Goal: Information Seeking & Learning: Learn about a topic

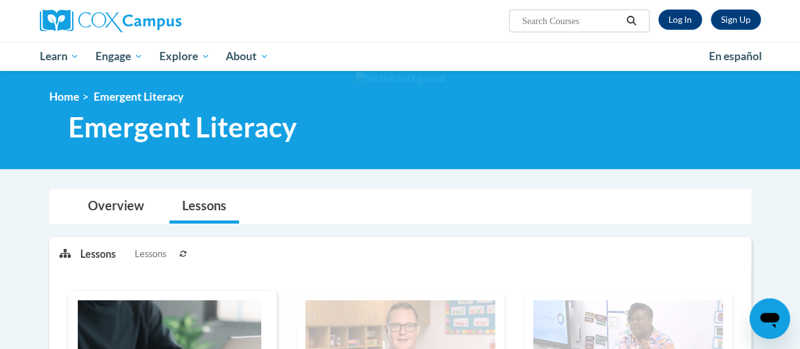
click at [677, 23] on link "Log In" at bounding box center [681, 19] width 44 height 20
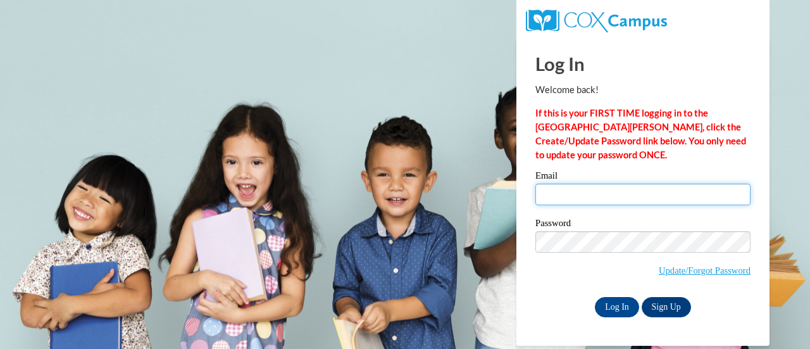
click at [647, 197] on input "Email" at bounding box center [642, 195] width 215 height 22
type input "e050597@muscogee.k12.ga.us"
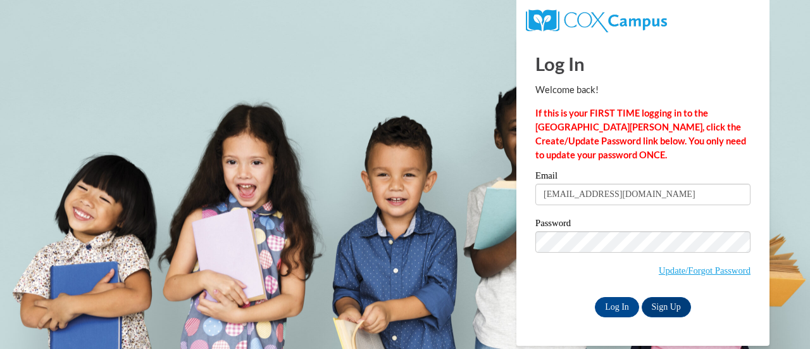
click at [626, 301] on input "Log In" at bounding box center [617, 307] width 44 height 20
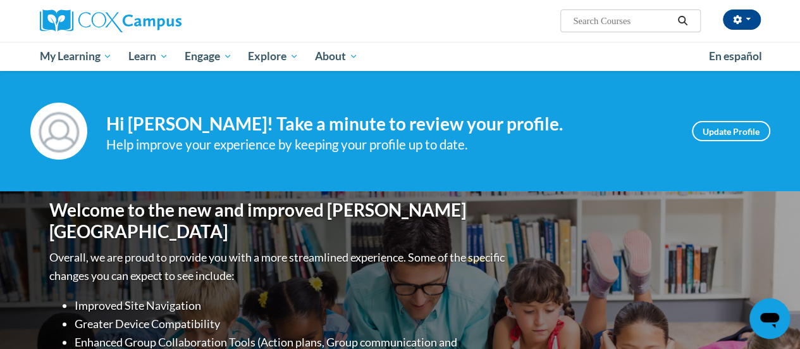
click at [90, 51] on span "My Learning" at bounding box center [75, 56] width 73 height 15
click at [0, 0] on span "My Course Progress" at bounding box center [0, 0] width 0 height 0
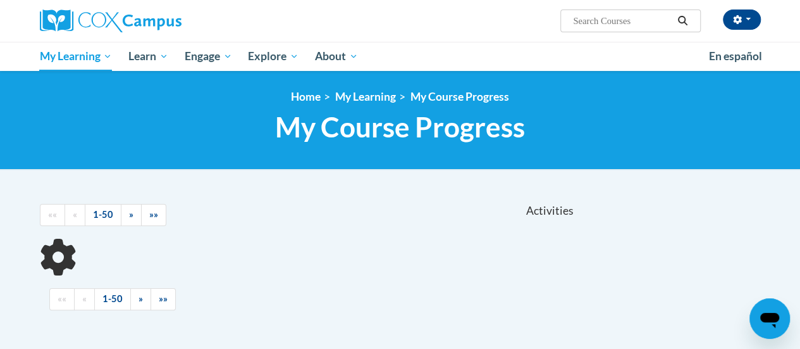
click at [400, 288] on ul "«« « 1-50 » »»" at bounding box center [308, 299] width 518 height 22
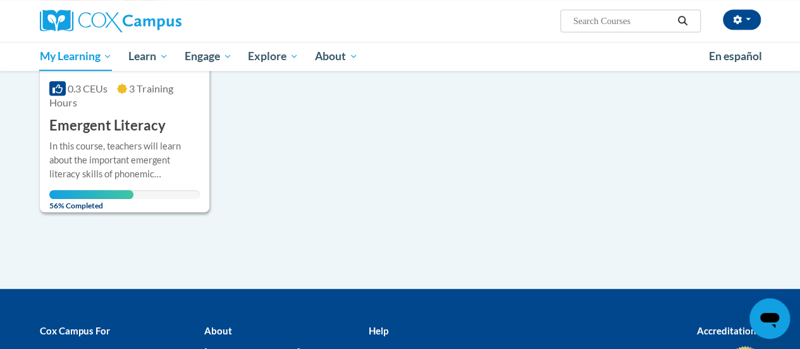
scroll to position [318, 0]
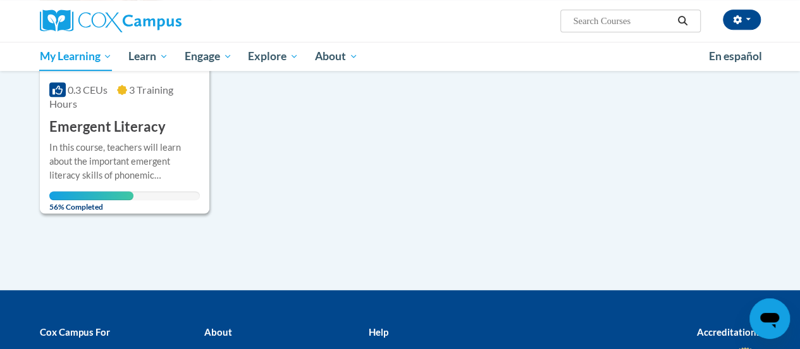
click at [164, 163] on div "In this course, teachers will learn about the important emergent literacy skill…" at bounding box center [124, 161] width 151 height 42
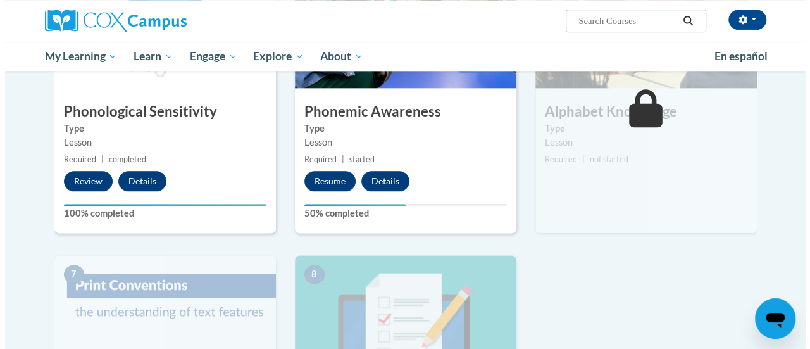
scroll to position [682, 0]
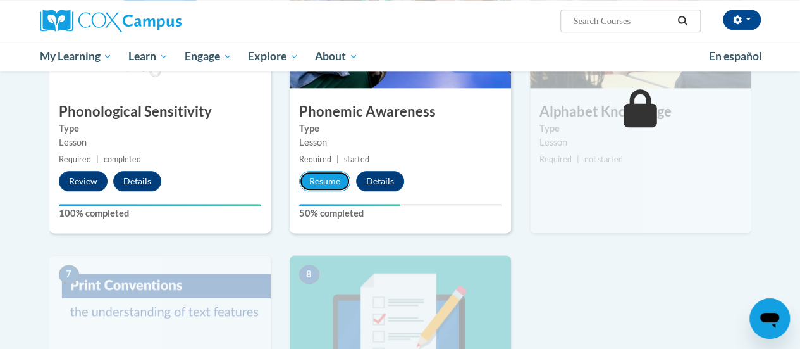
click at [324, 181] on button "Resume" at bounding box center [324, 181] width 51 height 20
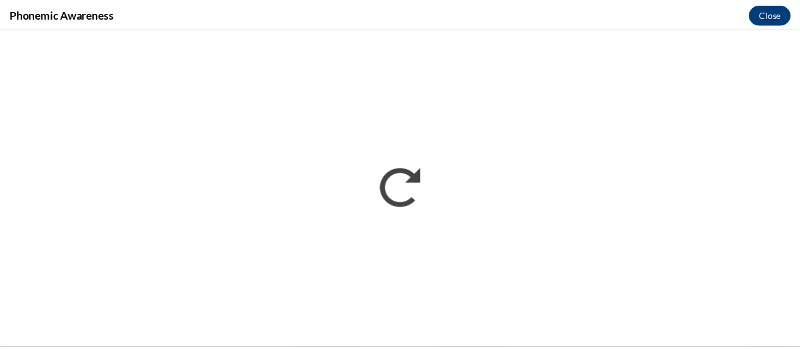
scroll to position [0, 0]
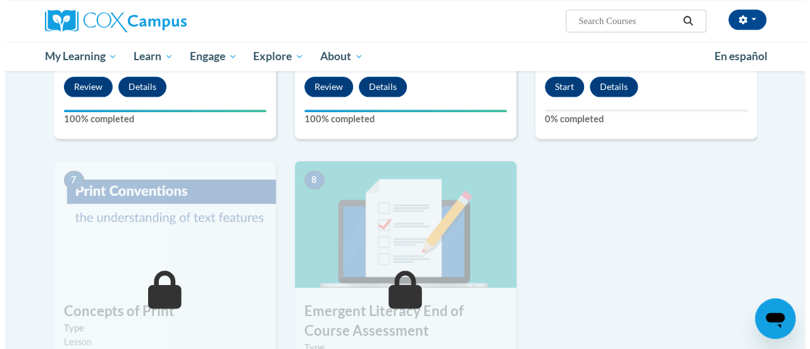
scroll to position [743, 0]
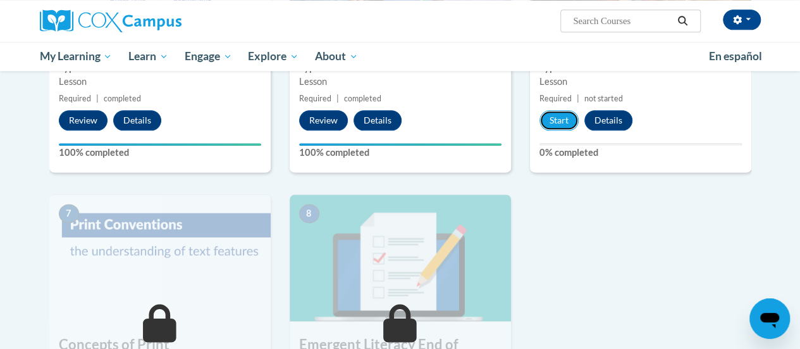
click at [568, 123] on button "Start" at bounding box center [559, 120] width 39 height 20
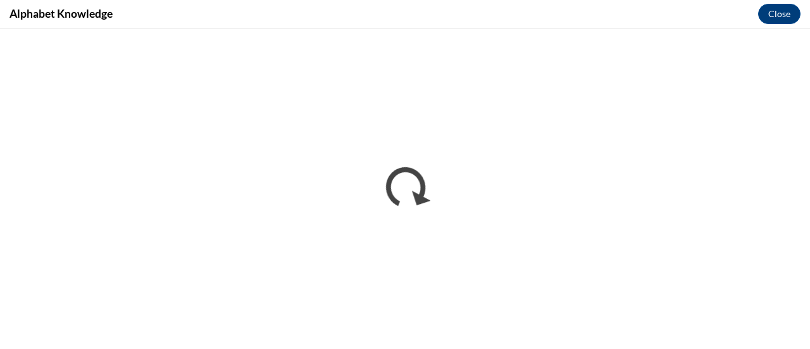
scroll to position [0, 0]
